Goal: Find specific page/section: Find specific page/section

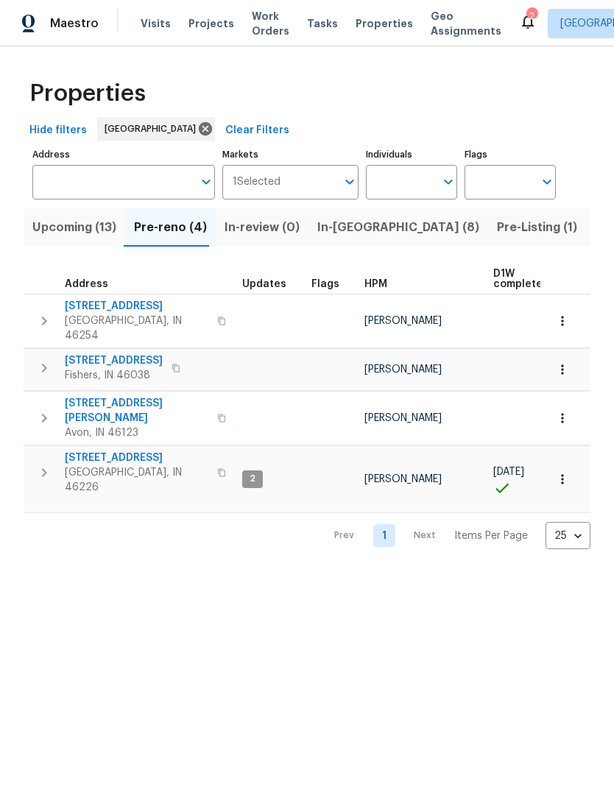
click at [354, 231] on span "In-reno (8)" at bounding box center [398, 227] width 162 height 21
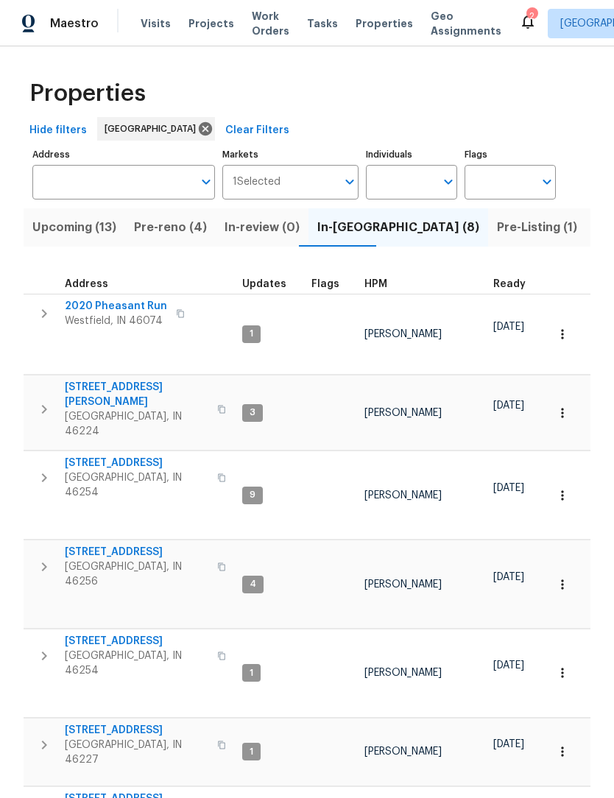
scroll to position [-1, -1]
click at [497, 226] on span "Pre-Listing (1)" at bounding box center [537, 227] width 80 height 21
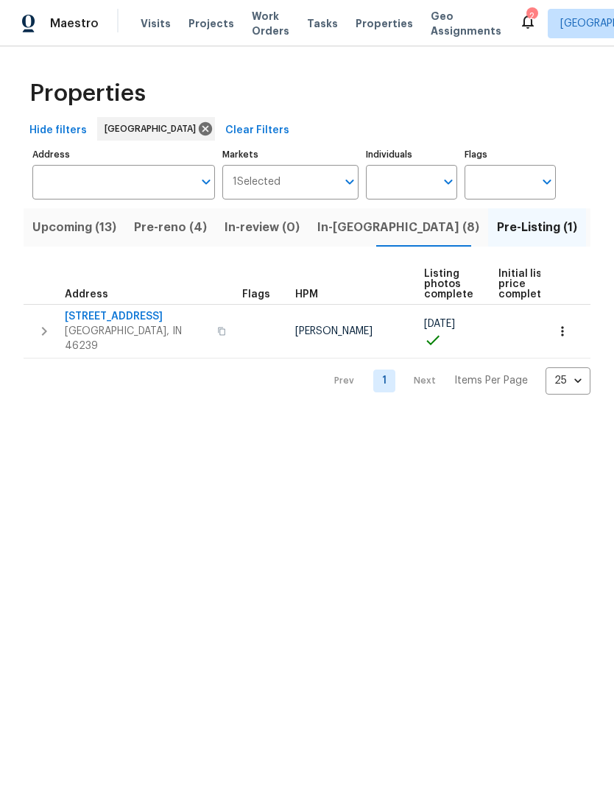
click at [564, 335] on button "button" at bounding box center [562, 331] width 32 height 32
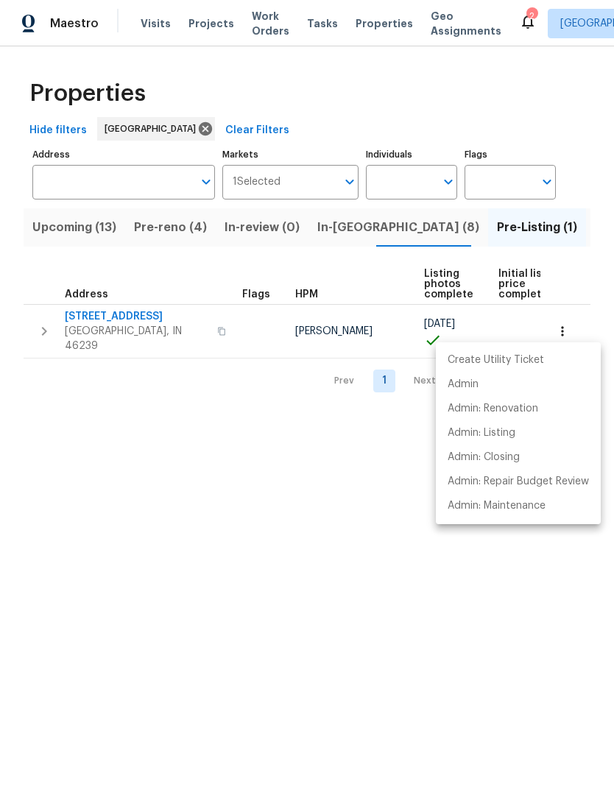
click at [41, 329] on div at bounding box center [307, 399] width 614 height 798
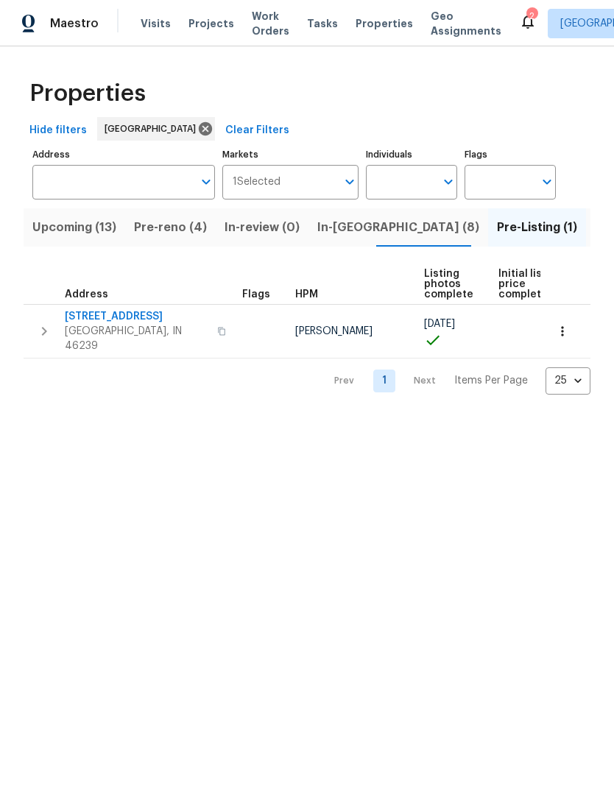
click at [102, 322] on span "2556 Greythorne Dr" at bounding box center [137, 316] width 144 height 15
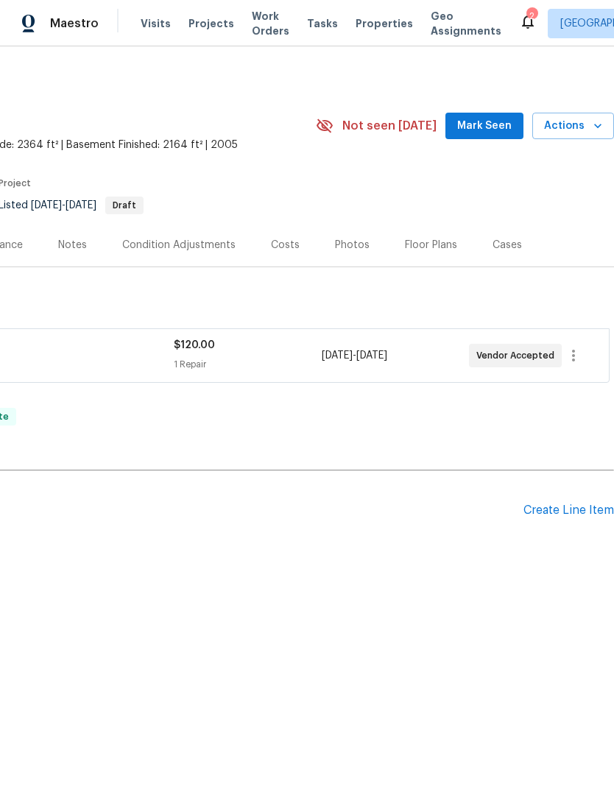
scroll to position [0, 218]
